Goal: Communication & Community: Share content

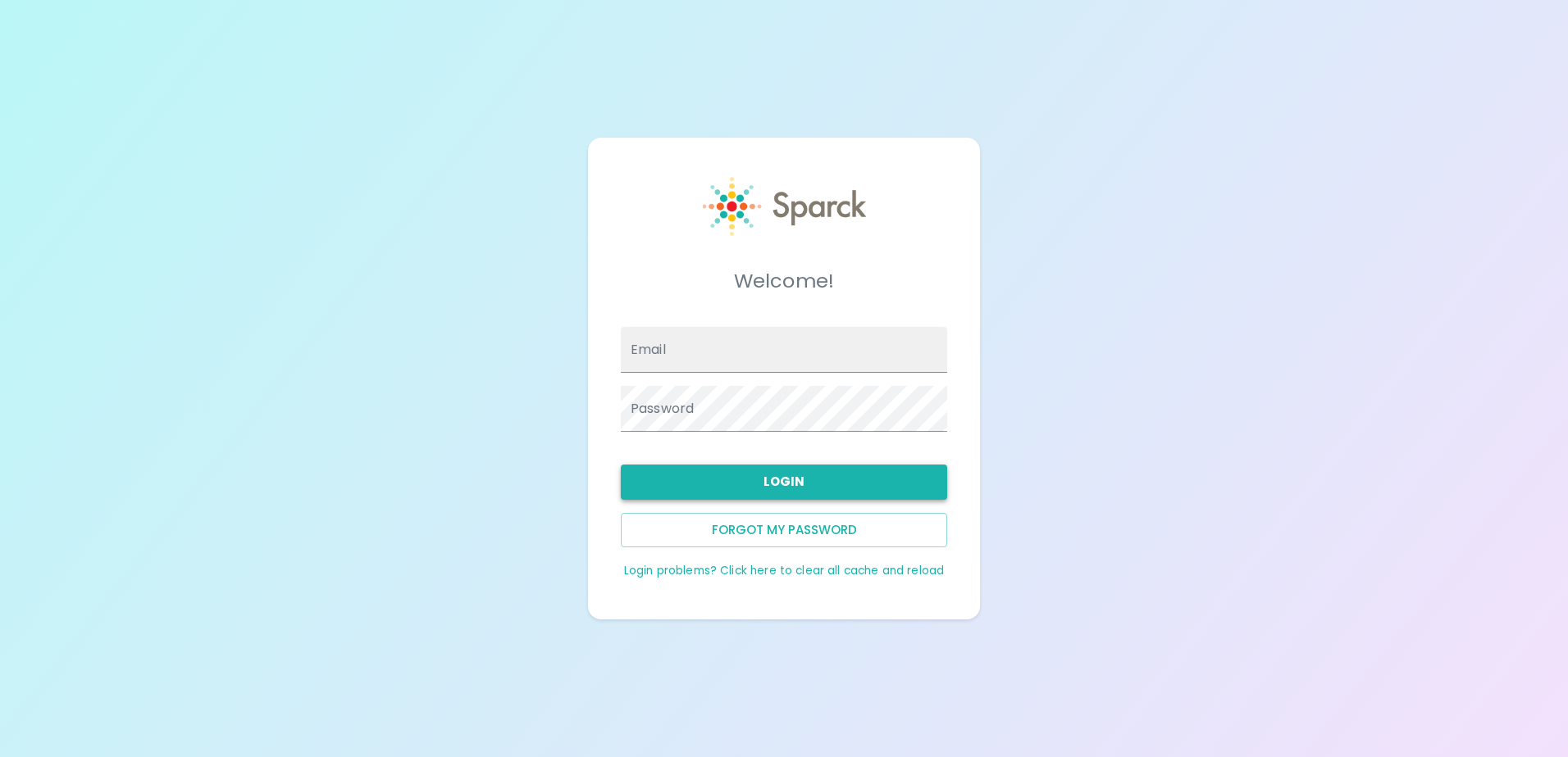
type input "[EMAIL_ADDRESS][DOMAIN_NAME]"
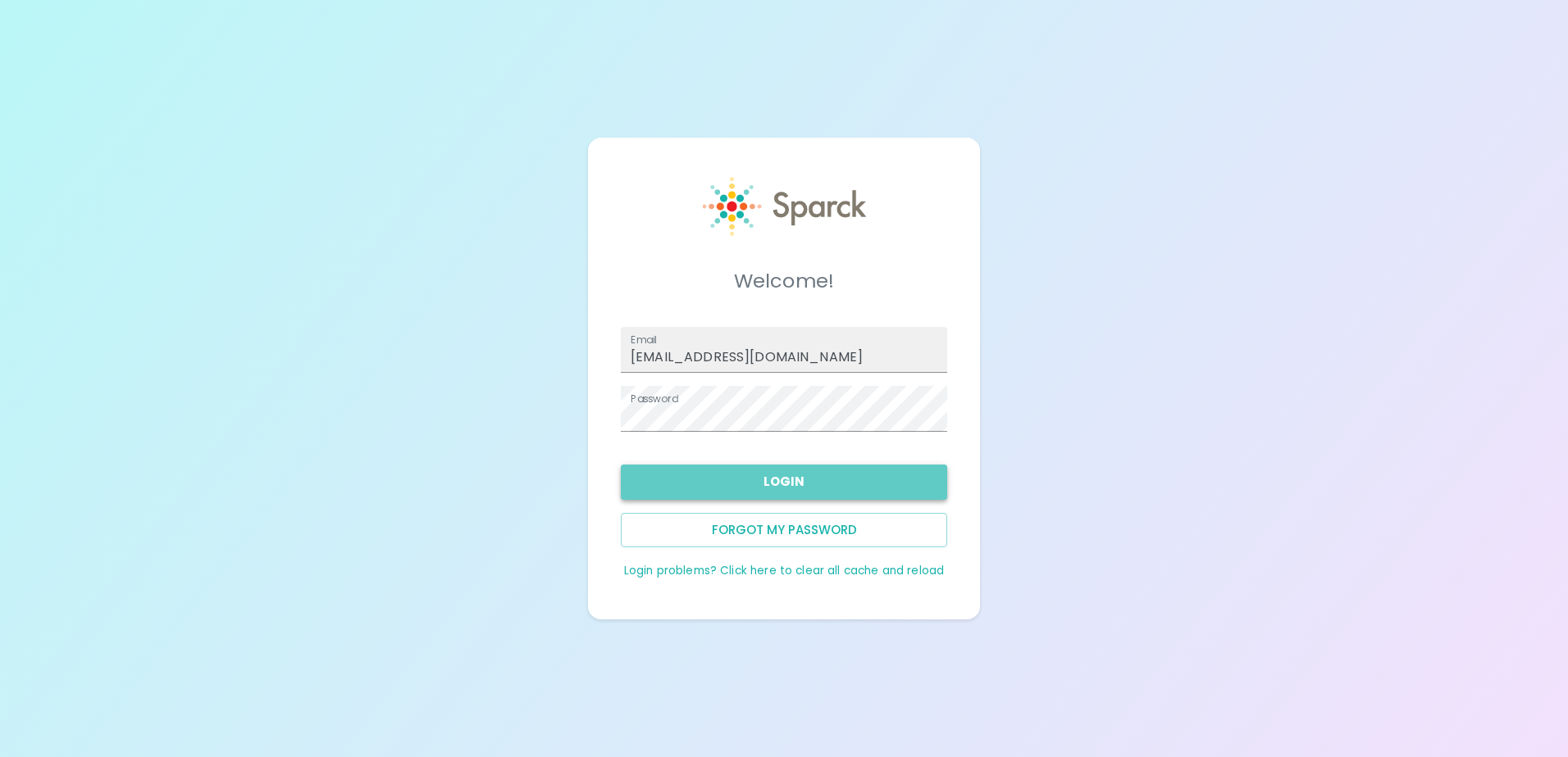
click at [773, 480] on button "Login" at bounding box center [783, 482] width 326 height 35
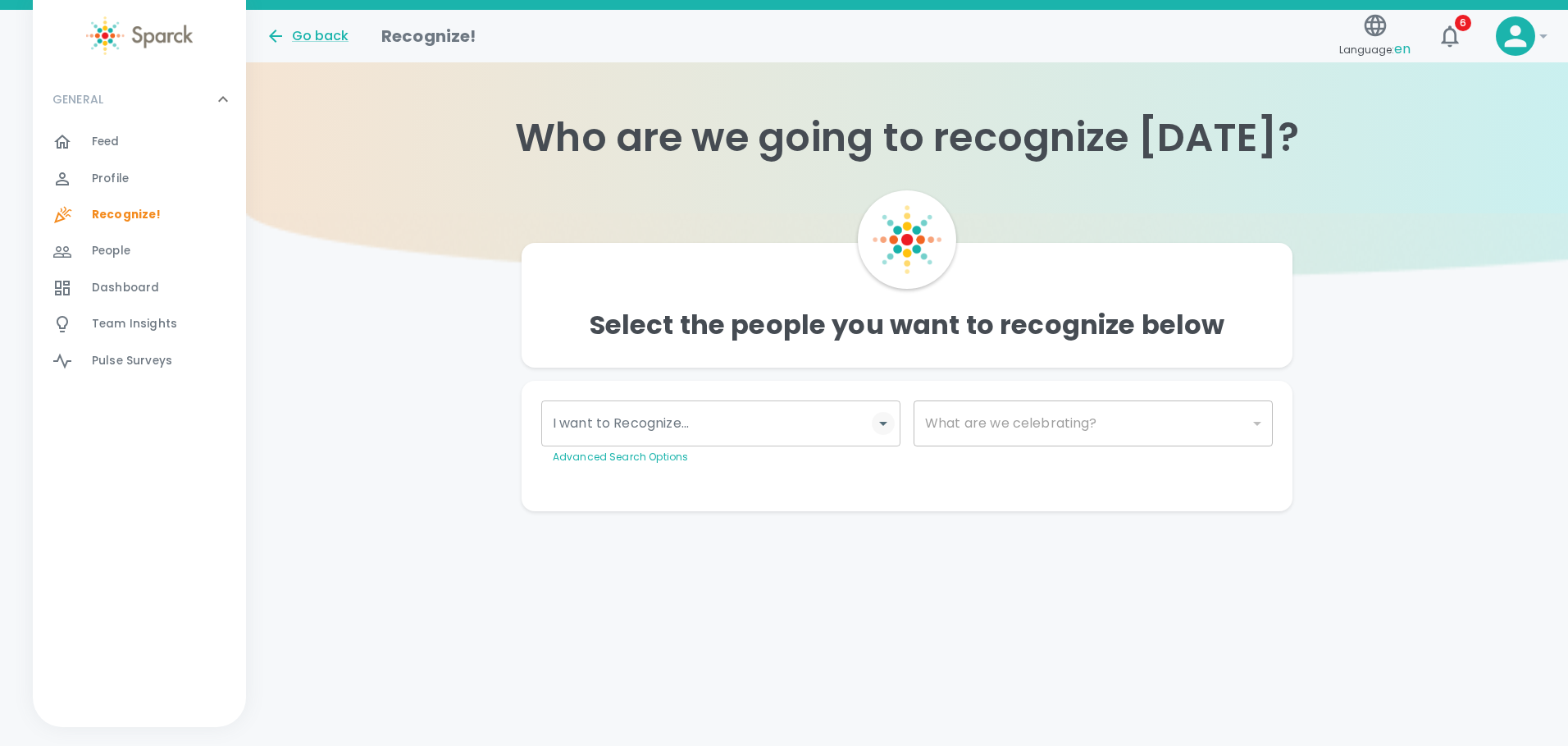
click at [874, 421] on icon "Open" at bounding box center [884, 423] width 20 height 20
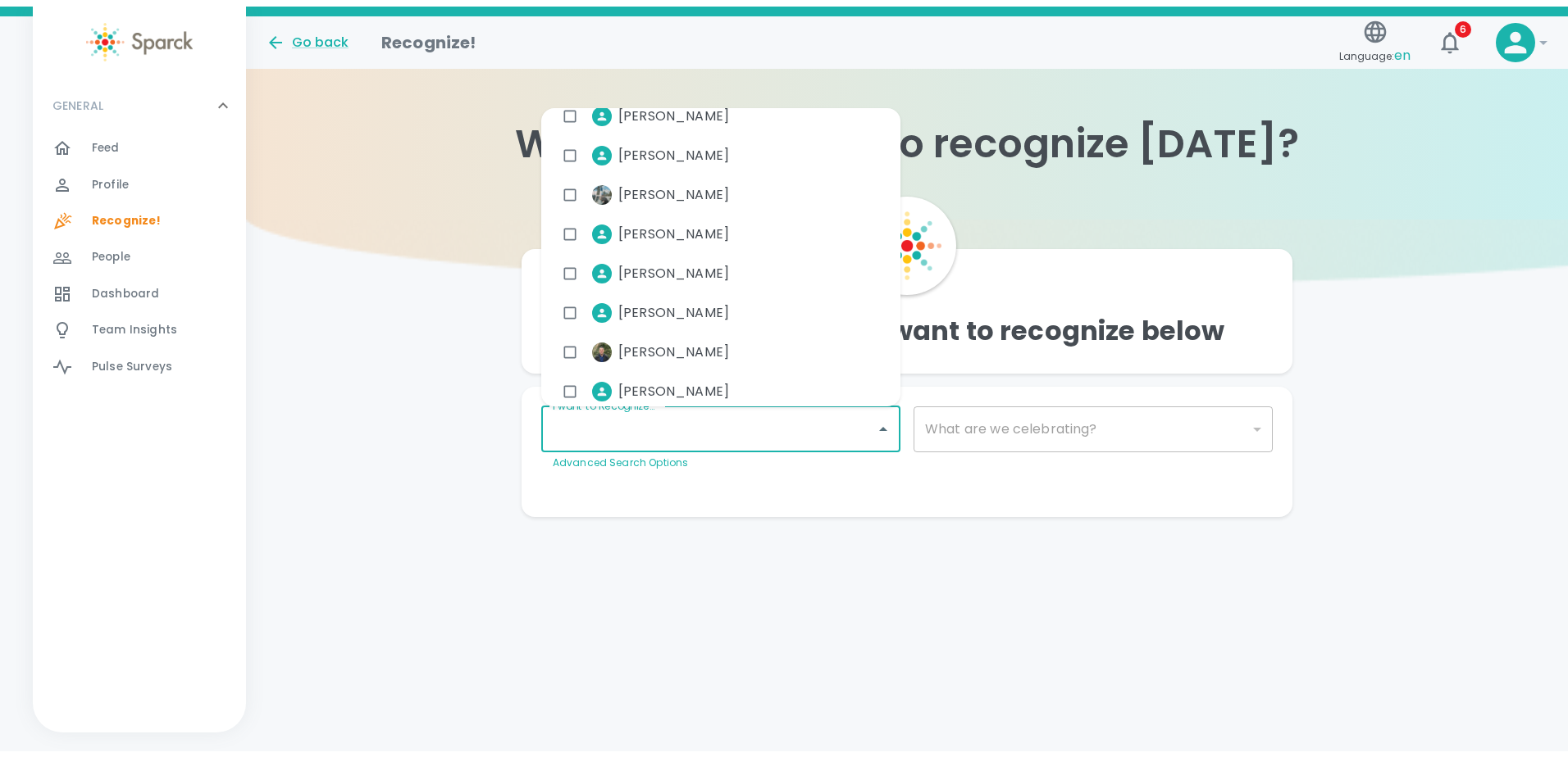
scroll to position [6088, 0]
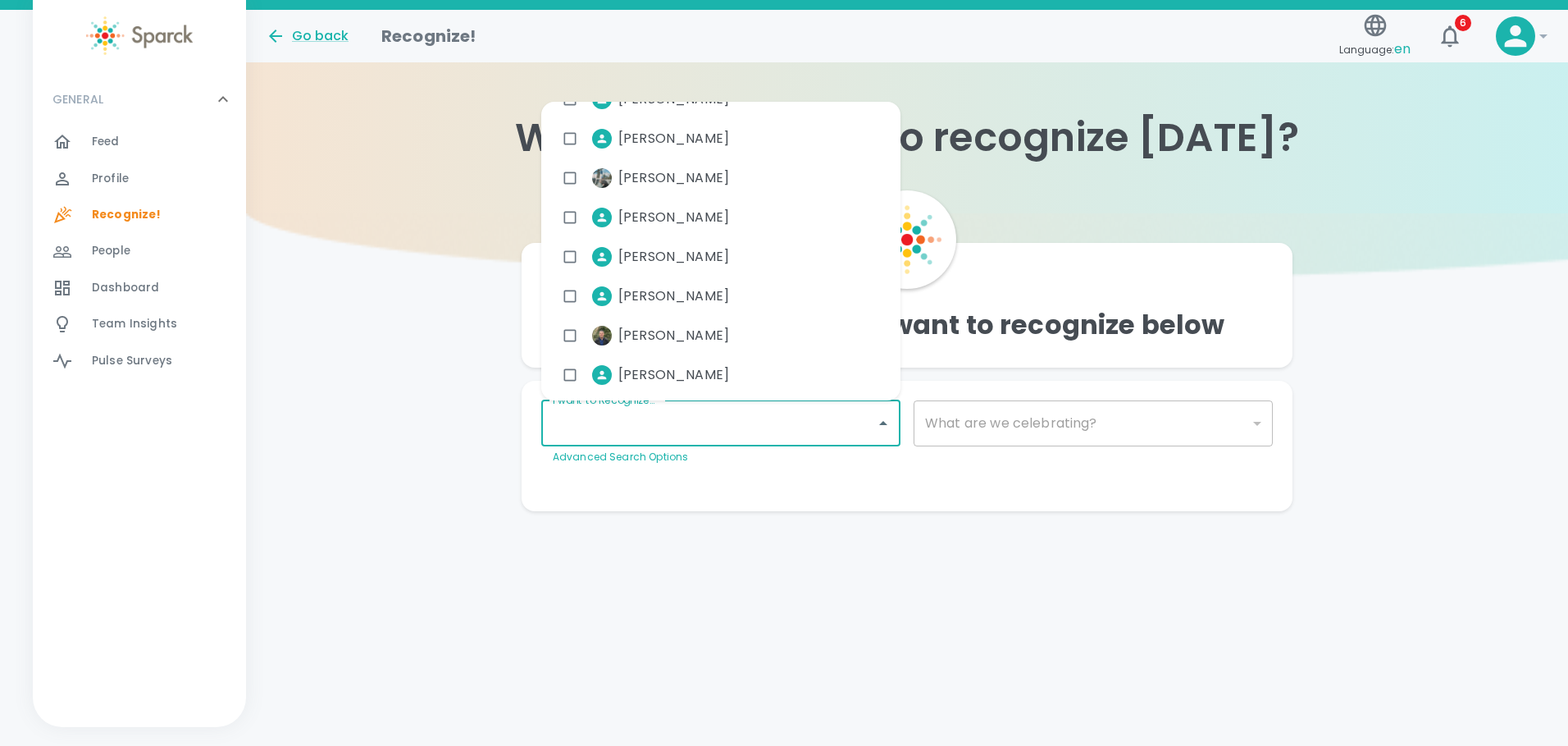
click at [671, 175] on span "[PERSON_NAME]" at bounding box center [674, 178] width 111 height 20
checkbox input "true"
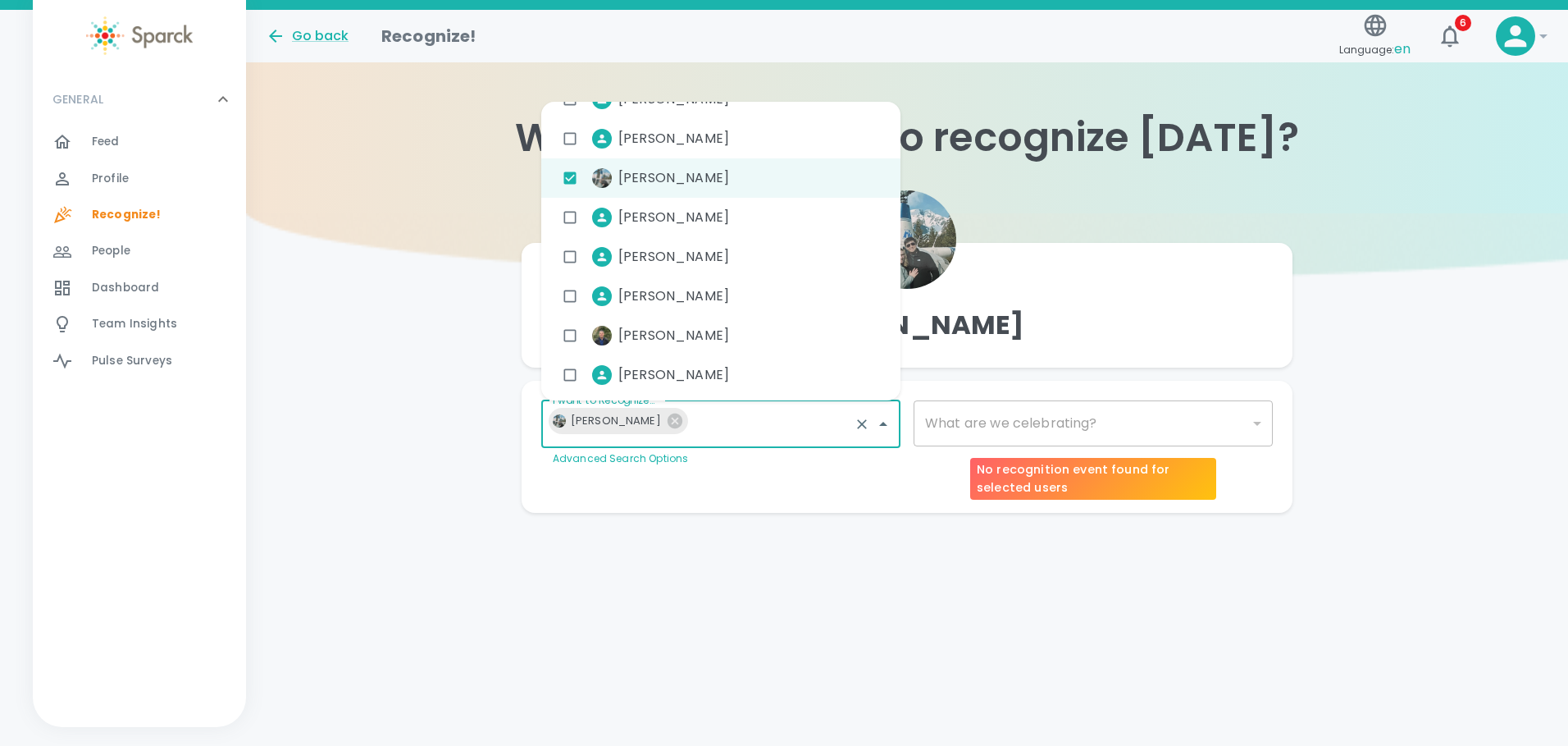
click at [1254, 427] on div "​" at bounding box center [1093, 423] width 359 height 46
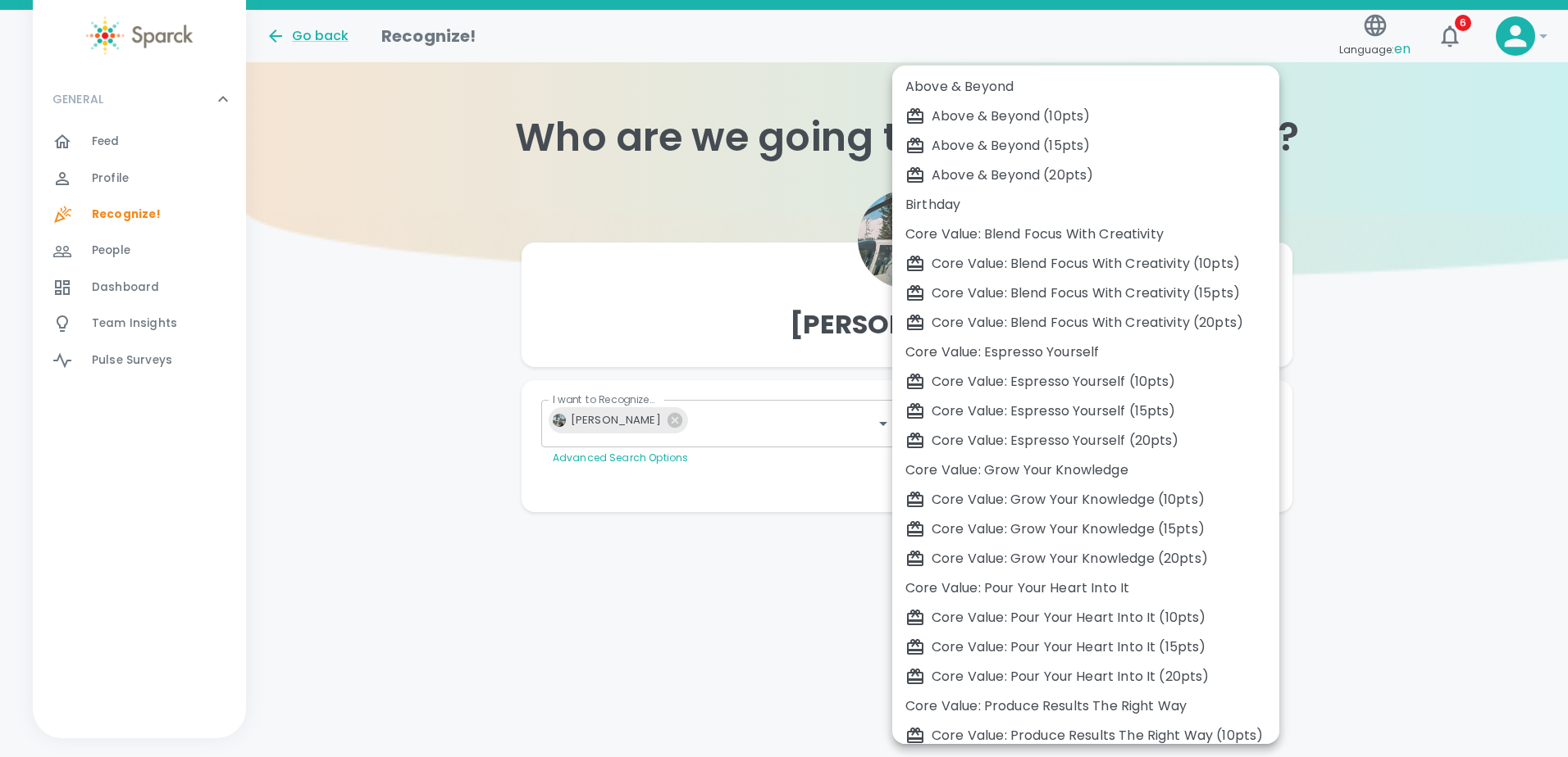
click at [1255, 424] on body "Skip Navigation Go back Recognize! Language: en 6 ! GENERAL 0 Feed 0 Profile 0 …" at bounding box center [784, 289] width 1568 height 578
click at [1399, 227] on div at bounding box center [784, 378] width 1568 height 757
click at [964, 418] on body "Skip Navigation Go back Recognize! Language: en 6 ! GENERAL 0 Feed 0 Profile 0 …" at bounding box center [784, 289] width 1568 height 578
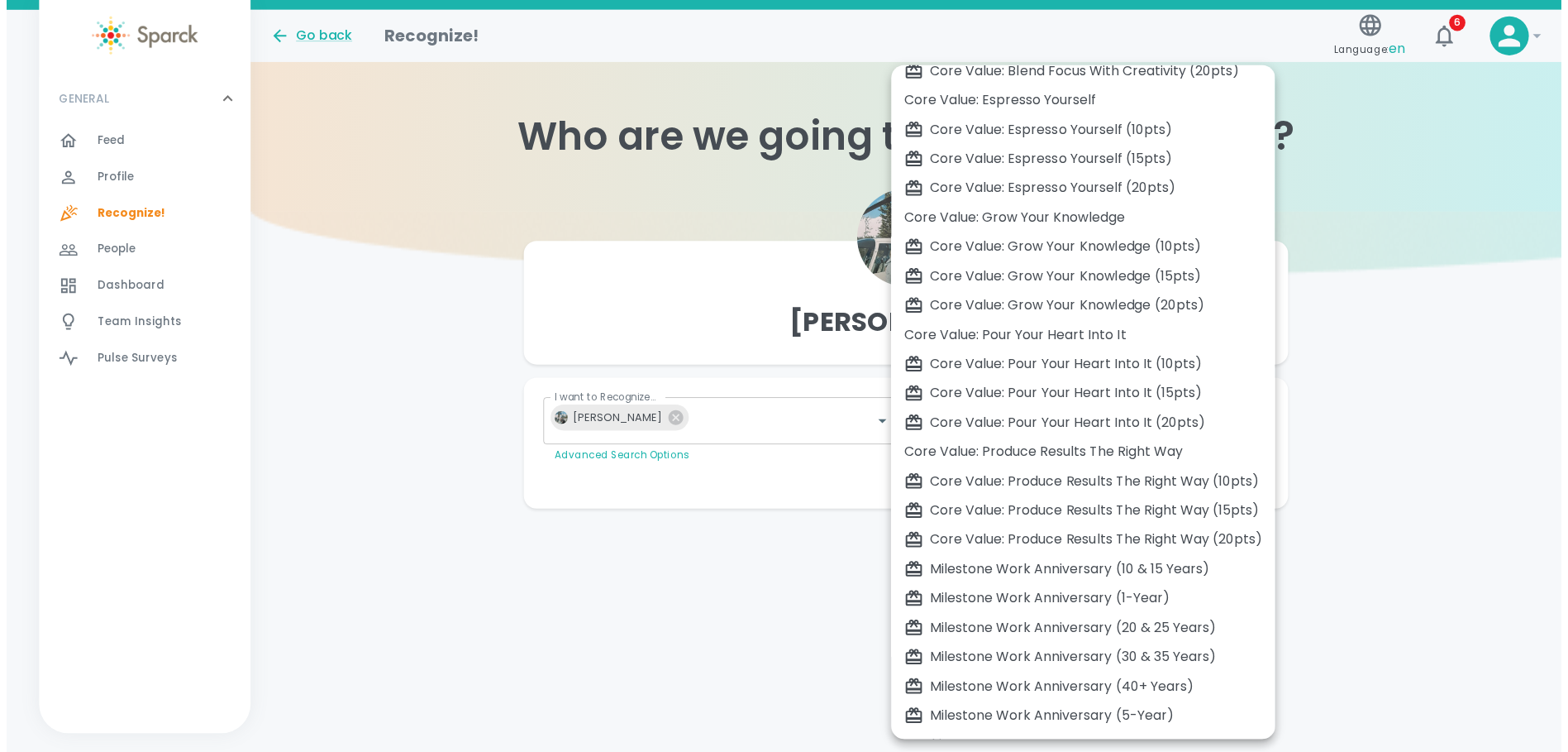
scroll to position [281, 0]
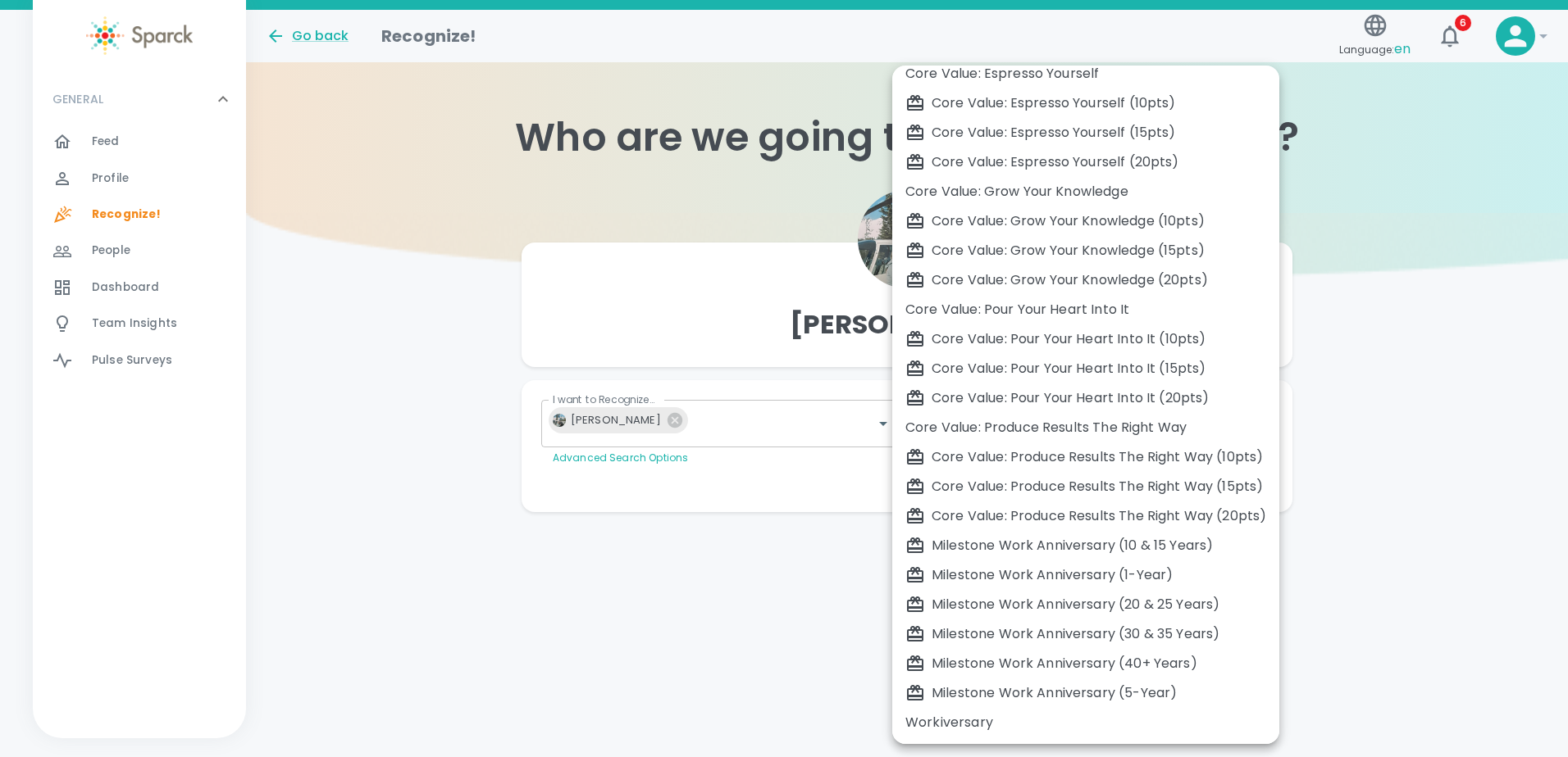
click at [935, 725] on div "Workiversary" at bounding box center [1086, 723] width 361 height 20
type input "2073"
